Goal: Task Accomplishment & Management: Complete application form

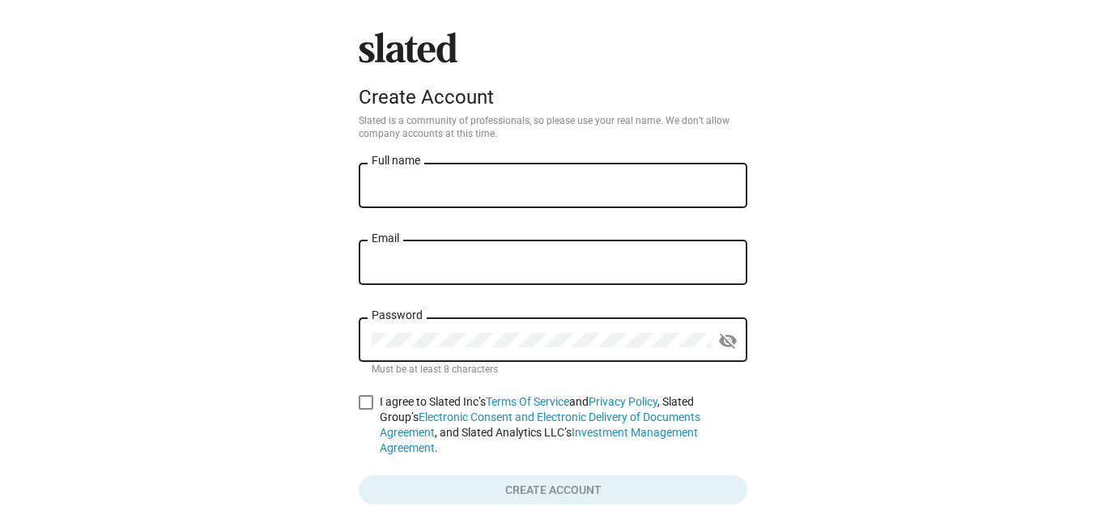
click at [394, 185] on input "Full name" at bounding box center [553, 186] width 363 height 15
click at [467, 191] on input "Full name" at bounding box center [553, 186] width 363 height 15
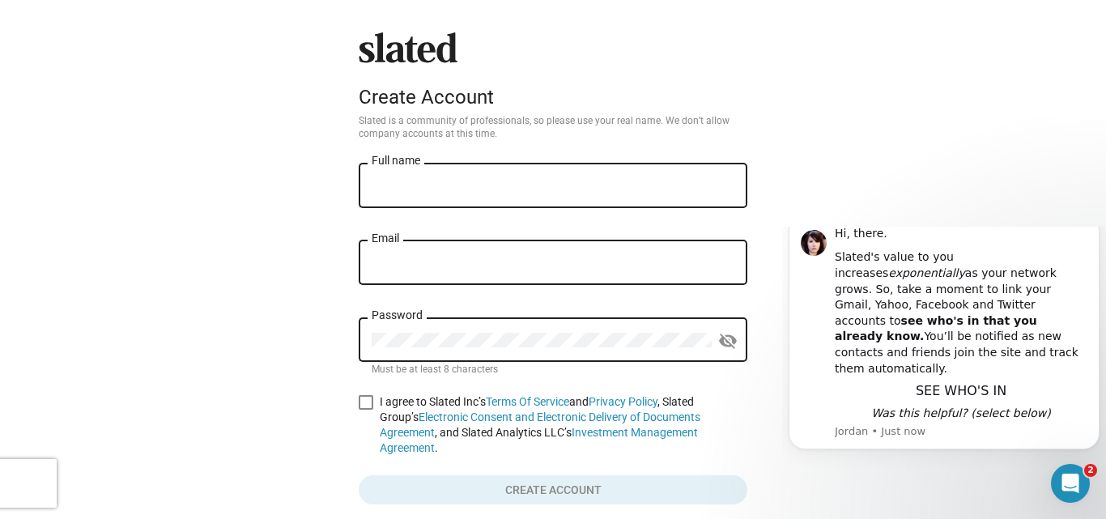
click at [472, 187] on input "Full name" at bounding box center [553, 186] width 363 height 15
type input "Dr [PERSON_NAME]"
click at [482, 267] on input "Email" at bounding box center [553, 263] width 363 height 15
click at [431, 261] on input "[EMAIL_ADDRESS][DOMAIN_NAME]" at bounding box center [553, 263] width 363 height 15
type input "[EMAIL_ADDRESS][DOMAIN_NAME]"
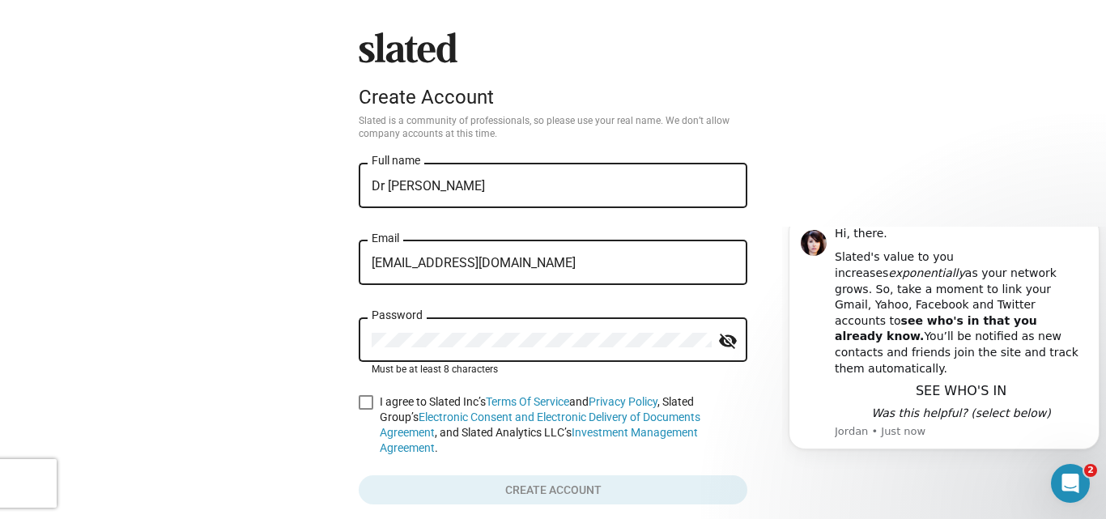
click at [724, 335] on mat-icon "visibility_off" at bounding box center [727, 341] width 19 height 25
click at [361, 405] on span at bounding box center [366, 402] width 15 height 15
click at [365, 410] on input "I agree to Slated Inc’s Terms Of Service and Privacy Policy , Slated Group’s El…" at bounding box center [365, 410] width 1 height 1
checkbox input "true"
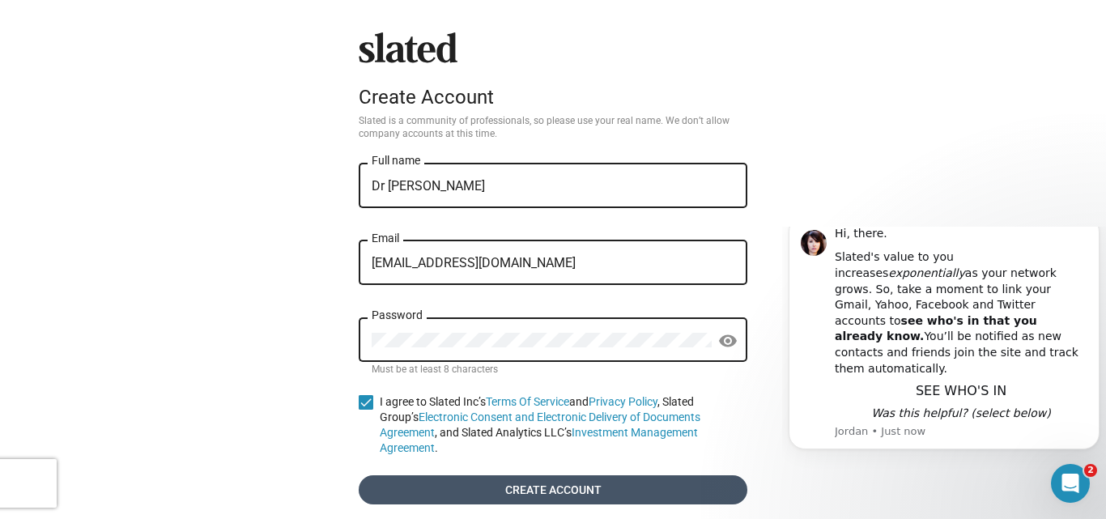
click at [479, 482] on span "Create account" at bounding box center [553, 489] width 363 height 29
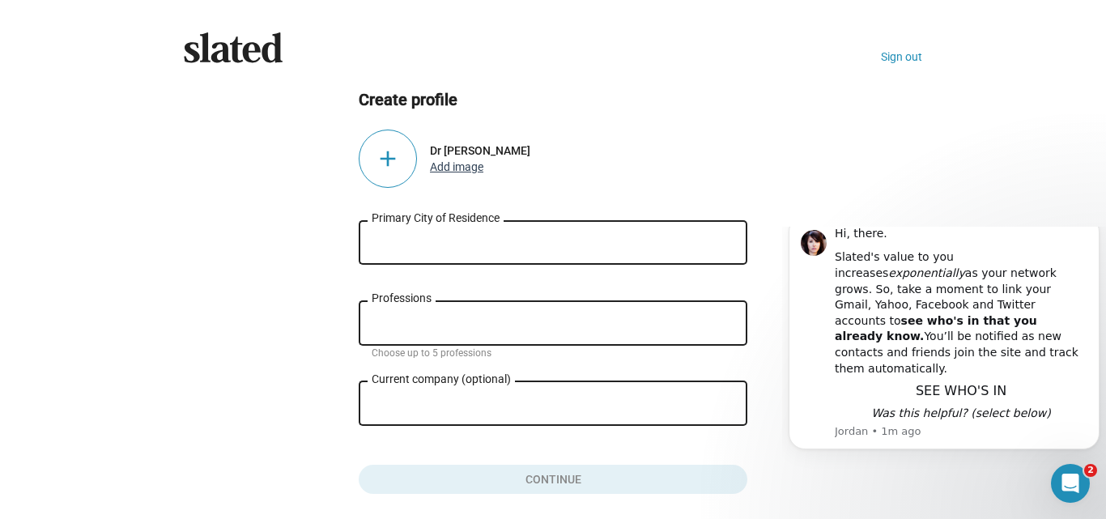
click at [447, 169] on button "Add image" at bounding box center [456, 166] width 53 height 13
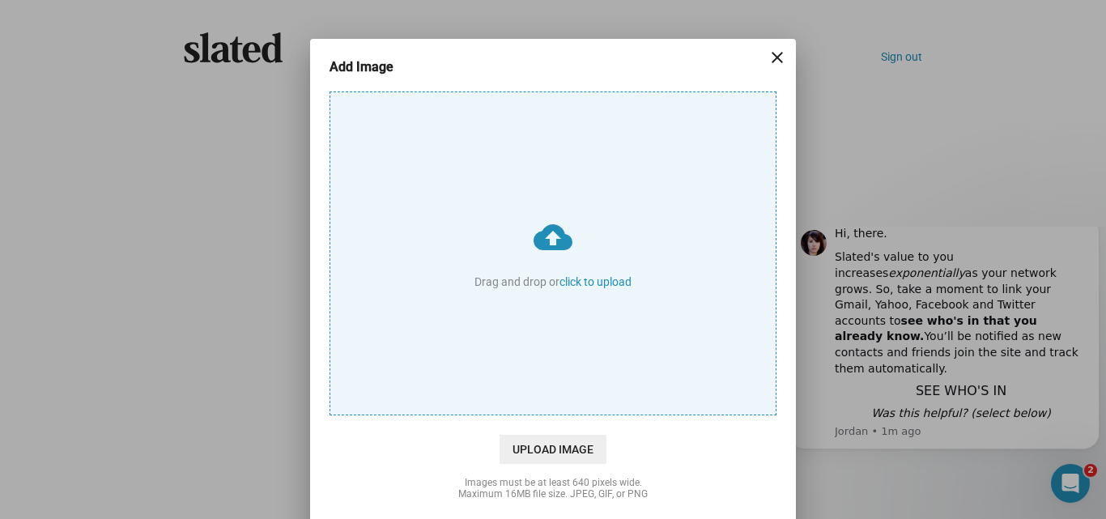
click at [576, 277] on input "cloud_upload Drag and drop or click to upload" at bounding box center [552, 253] width 445 height 322
type input "C:\fakepath\Screenshot [DATE] 141146.png"
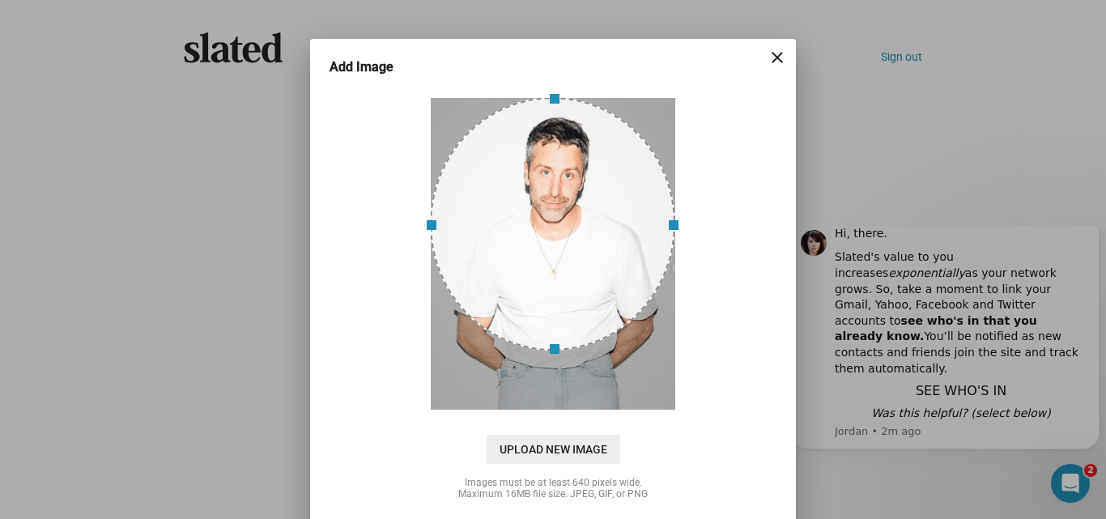
drag, startPoint x: 618, startPoint y: 211, endPoint x: 616, endPoint y: 165, distance: 46.2
click at [616, 165] on div at bounding box center [552, 223] width 245 height 253
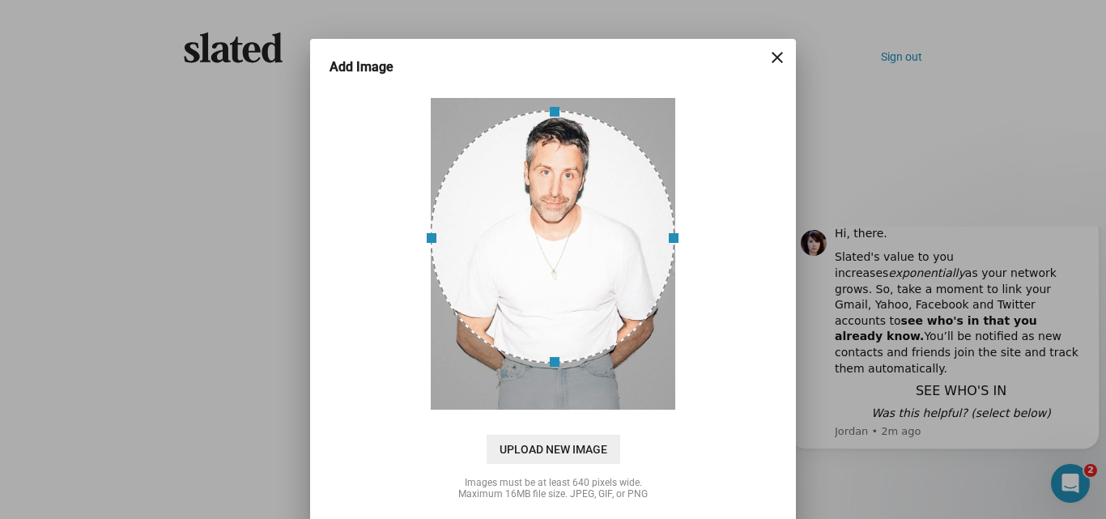
drag, startPoint x: 563, startPoint y: 244, endPoint x: 570, endPoint y: 257, distance: 14.5
click at [570, 257] on div at bounding box center [552, 236] width 245 height 253
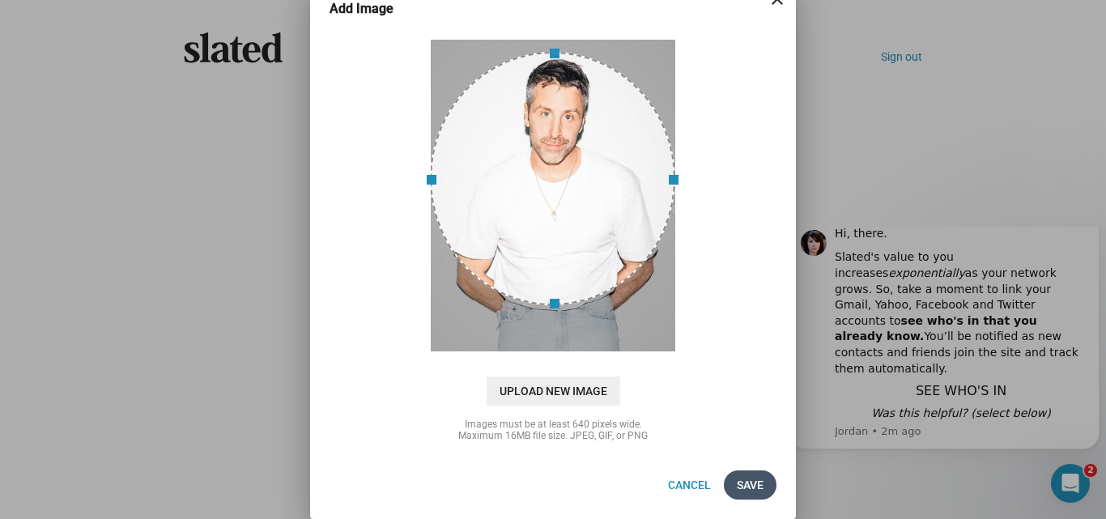
click at [744, 487] on span "Save" at bounding box center [750, 484] width 27 height 29
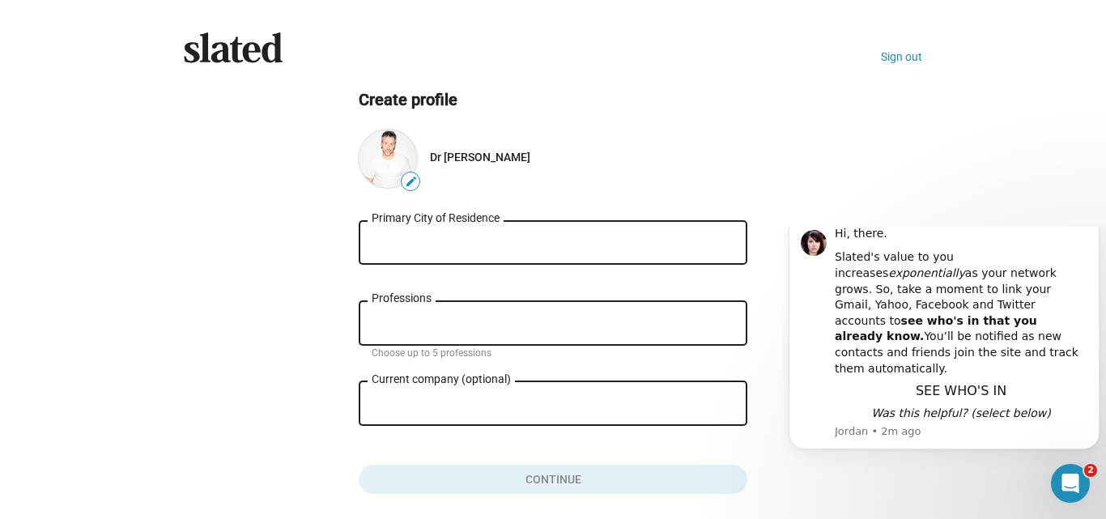
click at [597, 251] on div "Primary City of Residence" at bounding box center [553, 241] width 363 height 48
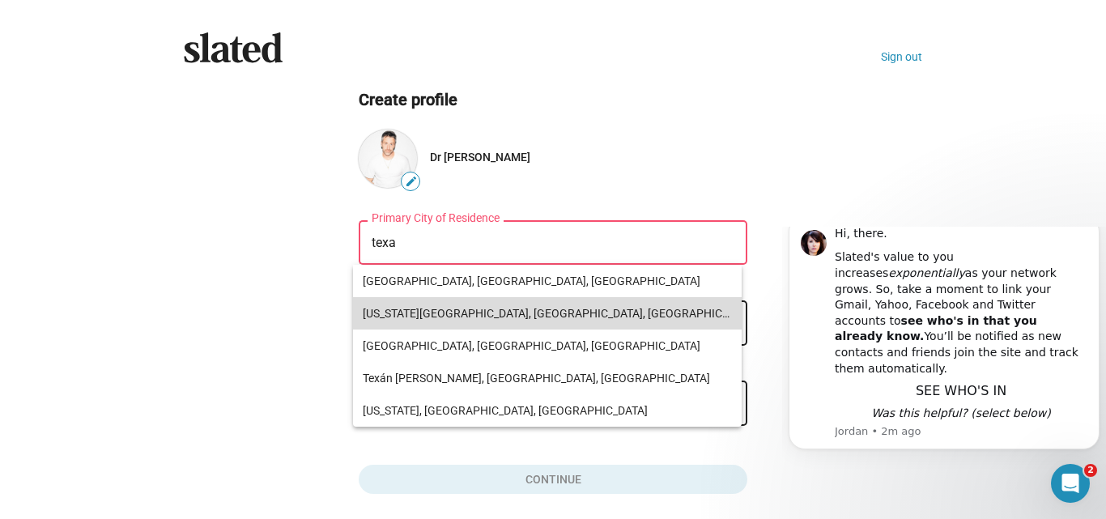
click at [459, 308] on span "[US_STATE][GEOGRAPHIC_DATA], [GEOGRAPHIC_DATA], [GEOGRAPHIC_DATA]" at bounding box center [547, 313] width 369 height 32
type input "[US_STATE][GEOGRAPHIC_DATA], [GEOGRAPHIC_DATA], [GEOGRAPHIC_DATA]"
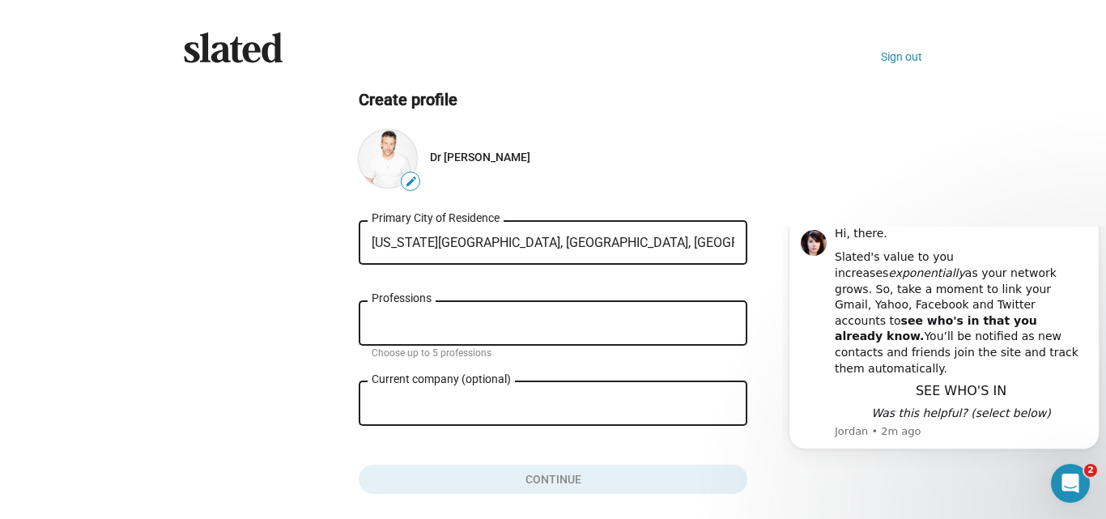
click at [482, 331] on div "Professions" at bounding box center [553, 322] width 363 height 48
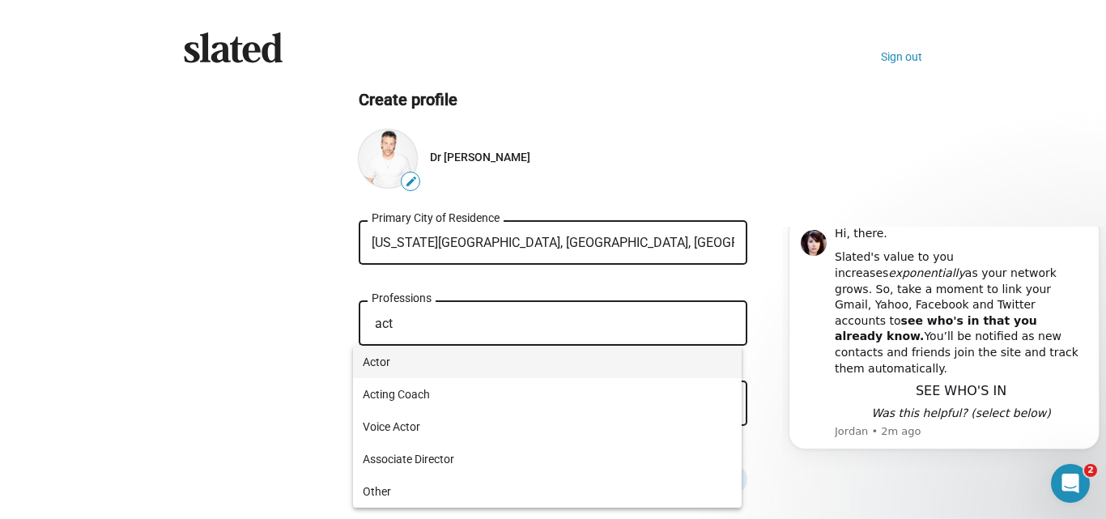
type input "act"
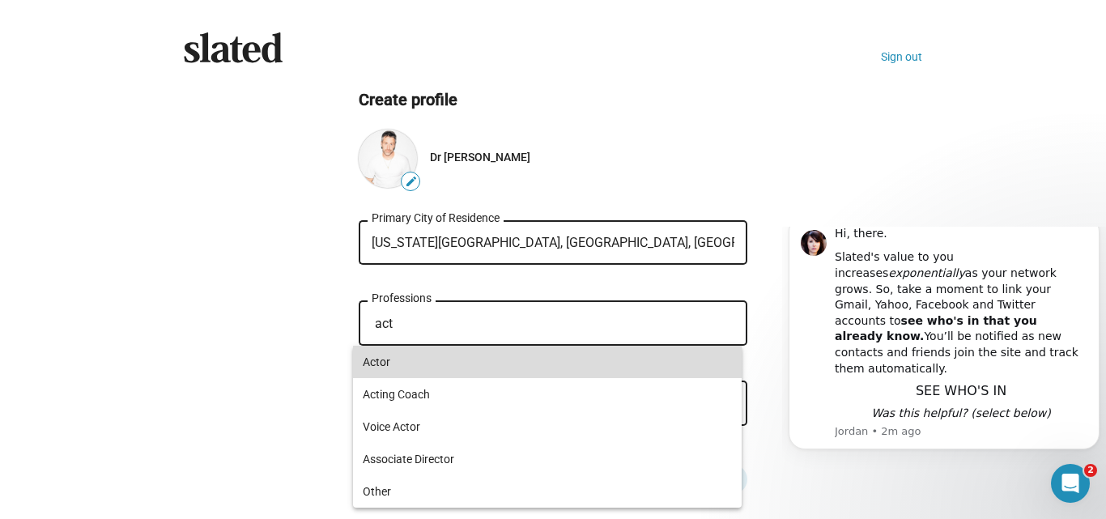
click at [399, 360] on span "Actor" at bounding box center [547, 362] width 369 height 32
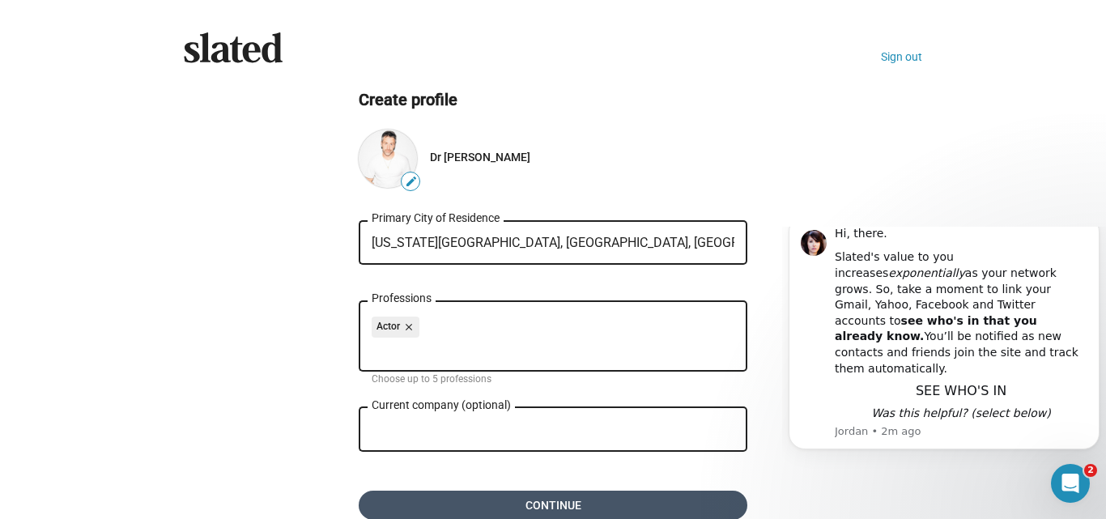
click at [454, 499] on span "Continue" at bounding box center [553, 505] width 363 height 29
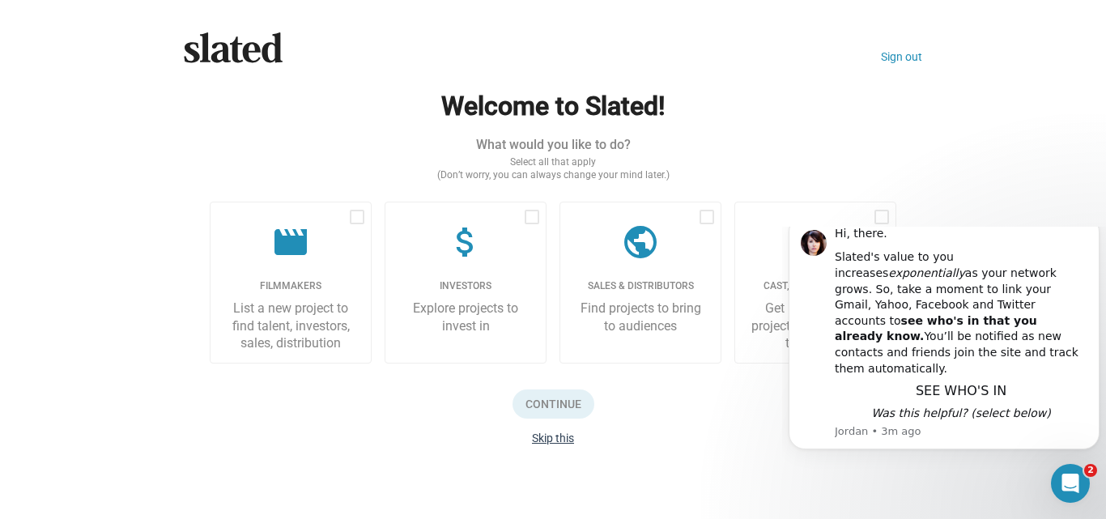
click at [556, 440] on button "Skip this" at bounding box center [553, 437] width 42 height 13
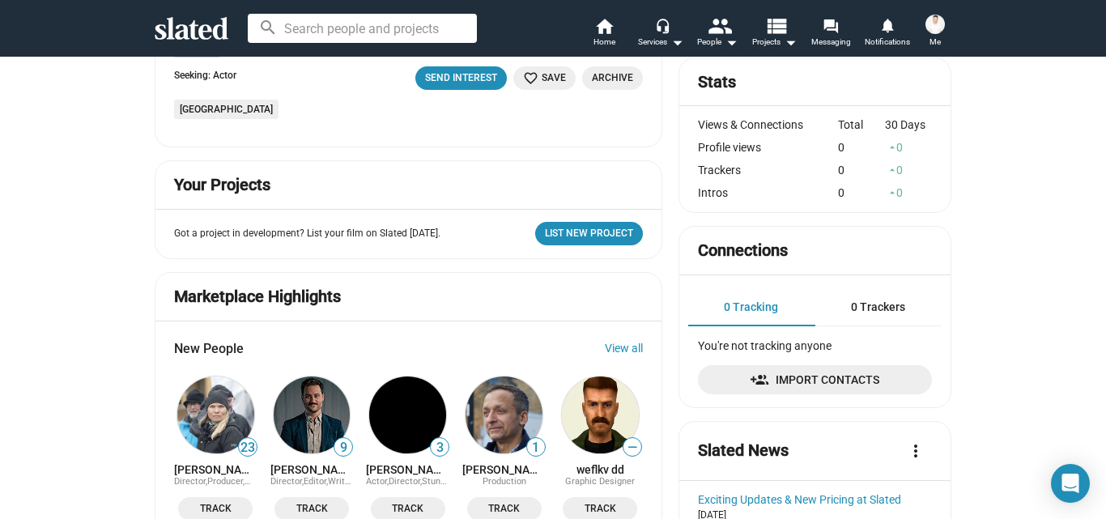
scroll to position [433, 0]
